Goal: Complete application form

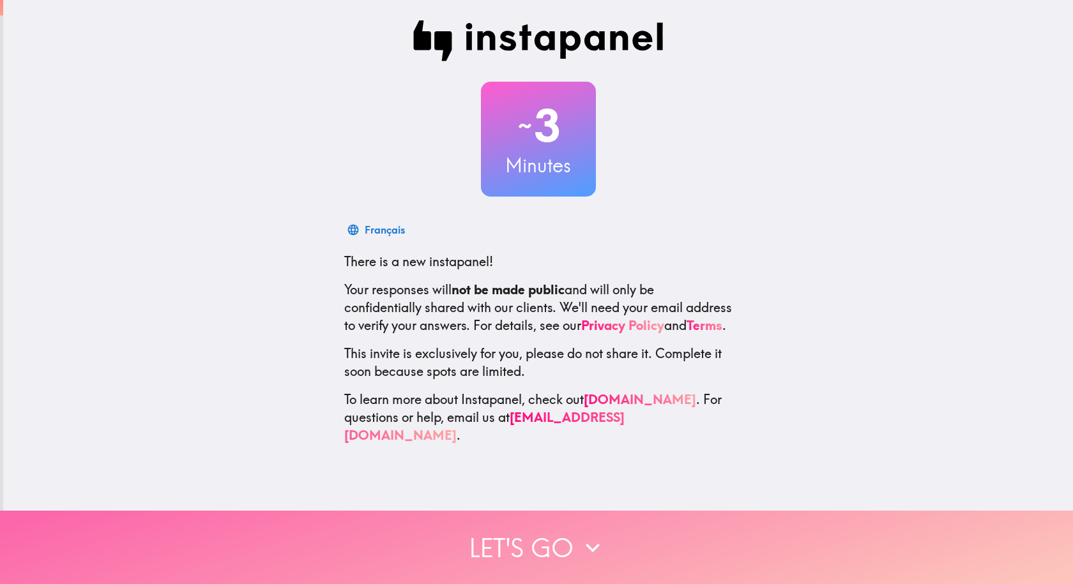
click at [584, 514] on button "Let's go" at bounding box center [536, 547] width 1073 height 73
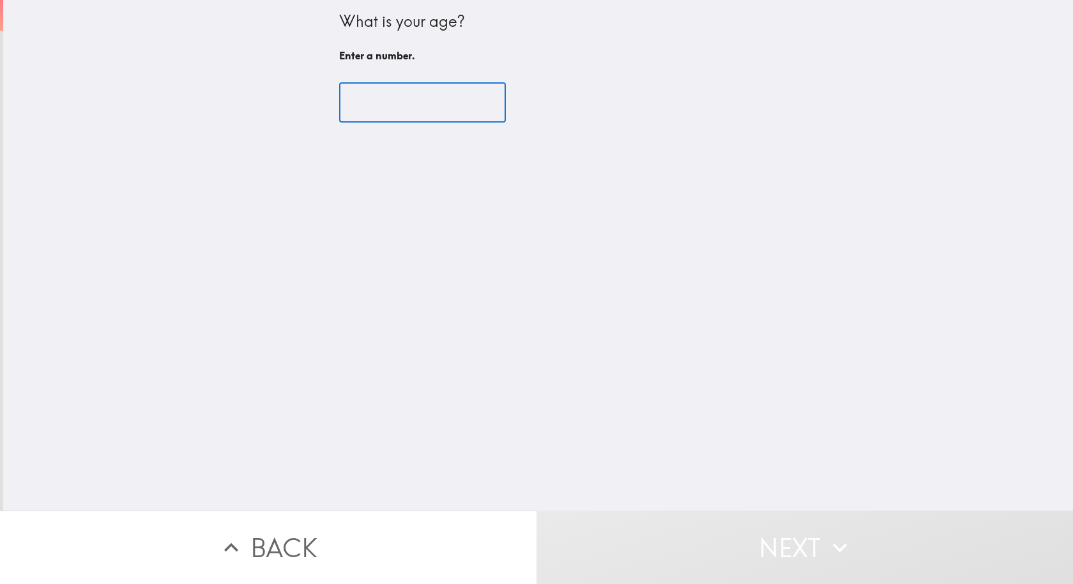
drag, startPoint x: 380, startPoint y: 94, endPoint x: 383, endPoint y: 107, distance: 13.2
click at [381, 94] on input "number" at bounding box center [422, 103] width 167 height 40
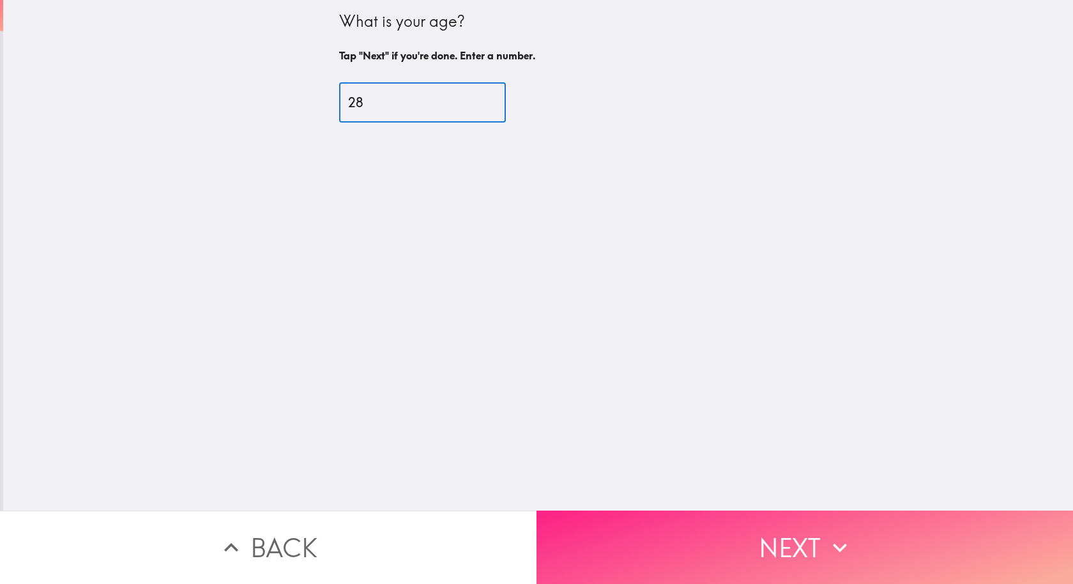
type input "28"
click at [613, 539] on button "Next" at bounding box center [804, 547] width 536 height 73
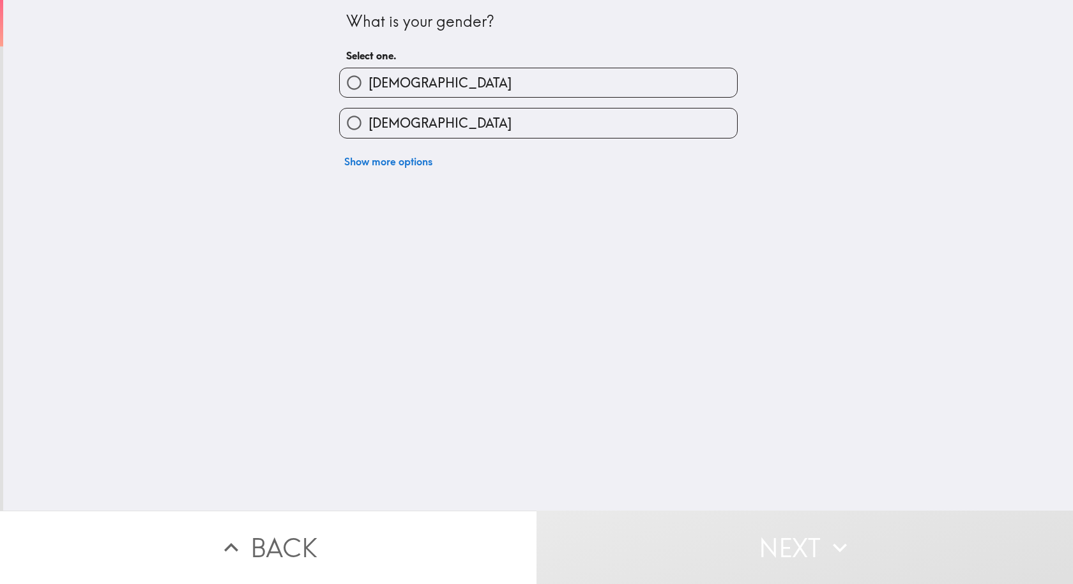
click at [360, 92] on label "[DEMOGRAPHIC_DATA]" at bounding box center [538, 82] width 397 height 29
click at [360, 92] on input "[DEMOGRAPHIC_DATA]" at bounding box center [354, 82] width 29 height 29
radio input "true"
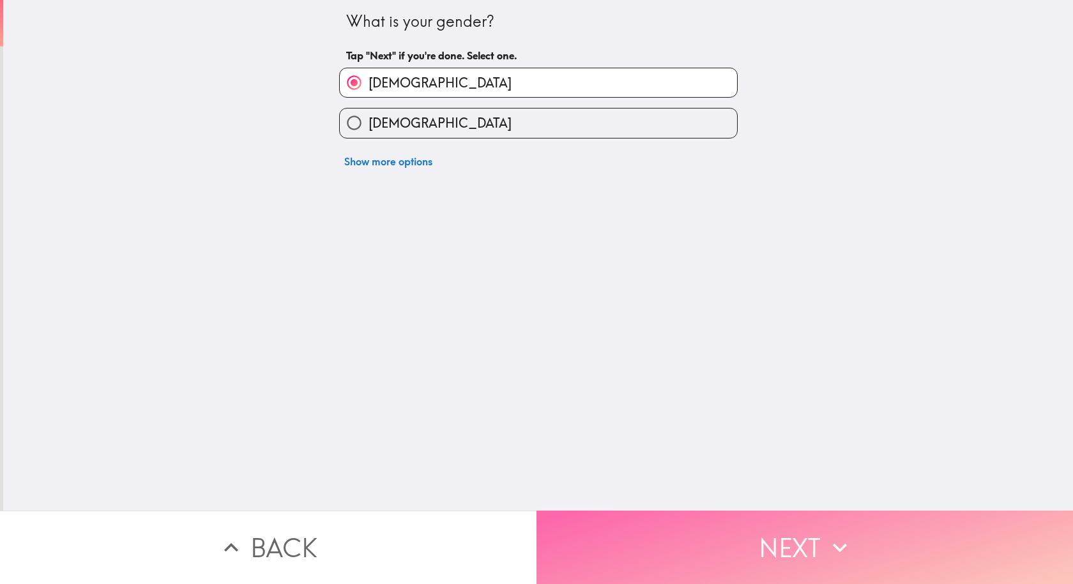
click at [650, 534] on button "Next" at bounding box center [804, 547] width 536 height 73
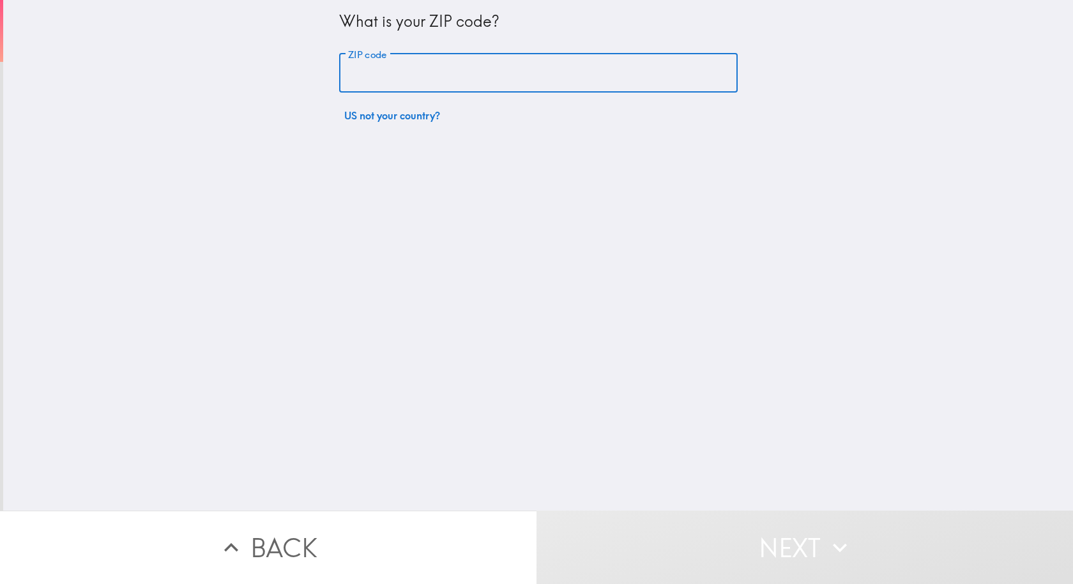
drag, startPoint x: 422, startPoint y: 73, endPoint x: 432, endPoint y: 93, distance: 22.6
click at [422, 72] on input "ZIP code" at bounding box center [538, 74] width 398 height 40
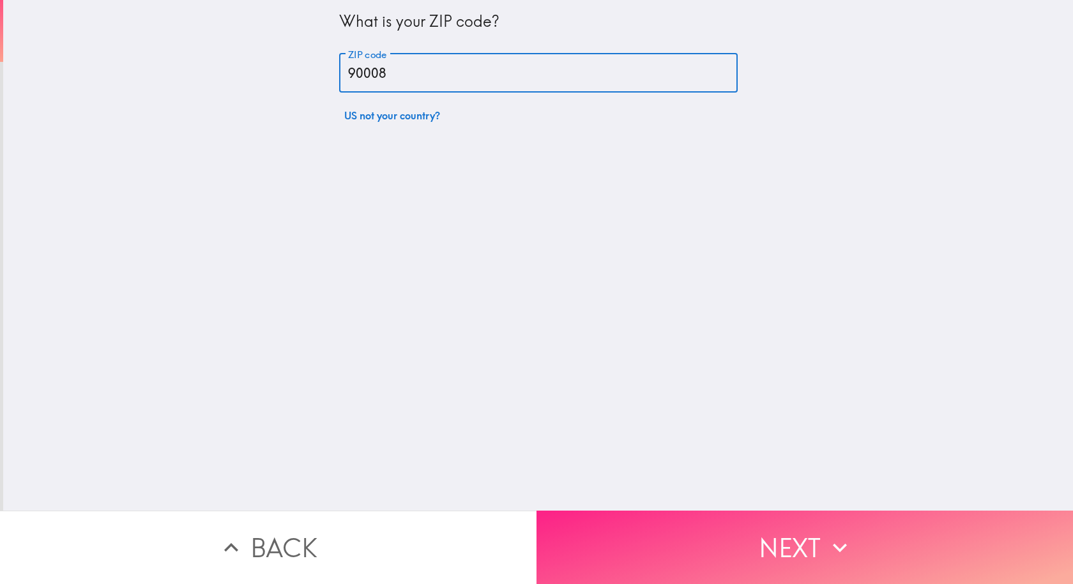
type input "90008"
click at [600, 524] on button "Next" at bounding box center [804, 547] width 536 height 73
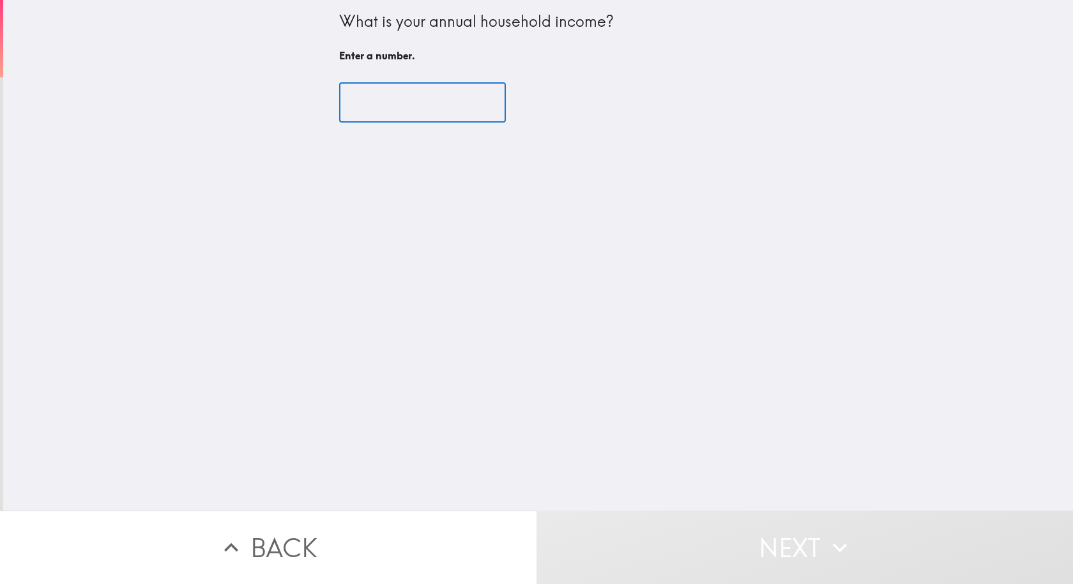
click at [400, 114] on input "number" at bounding box center [422, 103] width 167 height 40
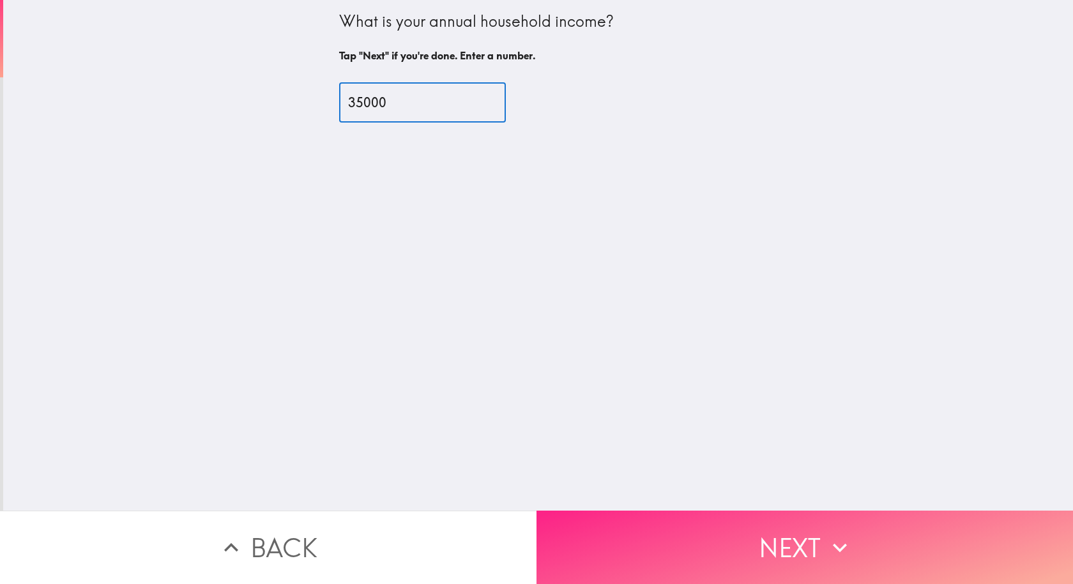
type input "35000"
click at [640, 522] on button "Next" at bounding box center [804, 547] width 536 height 73
